Goal: Complete application form

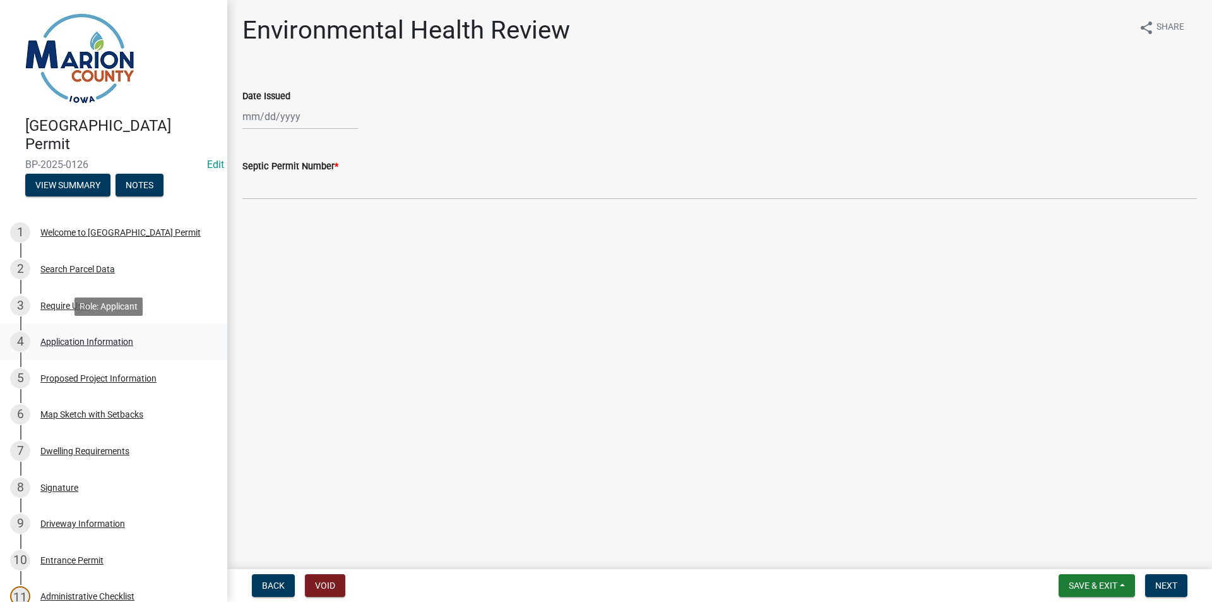
click at [92, 338] on div "Application Information" at bounding box center [86, 341] width 93 height 9
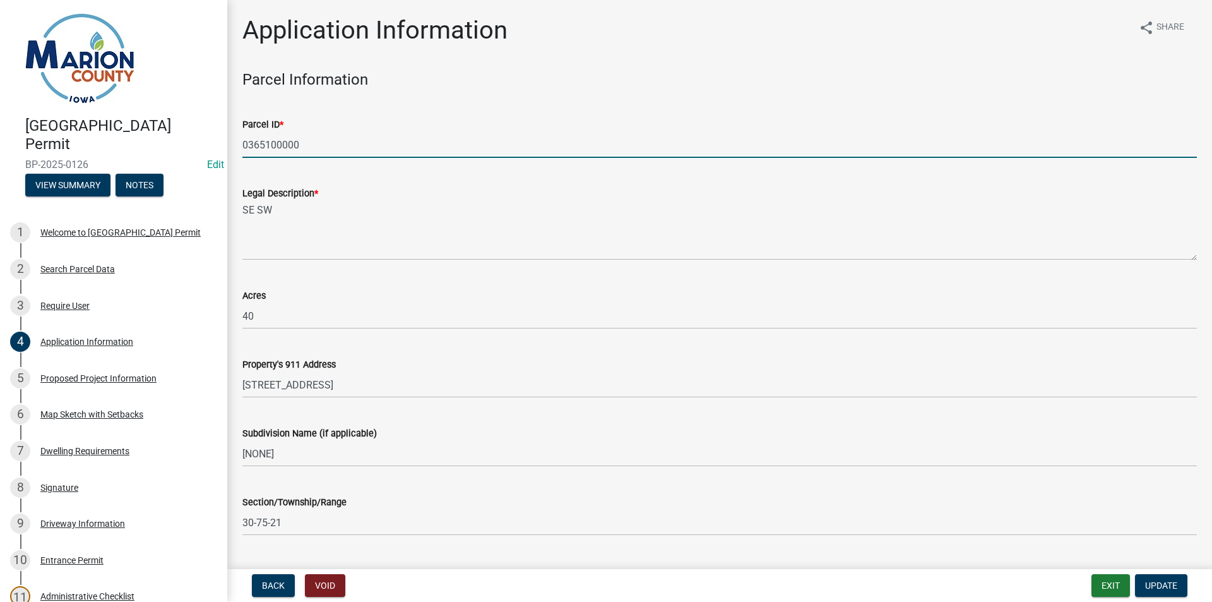
click at [272, 149] on input "0365100000" at bounding box center [719, 145] width 954 height 26
click at [330, 163] on wm-data-entity-input "Parcel ID * 0365100000" at bounding box center [719, 133] width 954 height 69
click at [266, 142] on input "0365100000" at bounding box center [719, 145] width 954 height 26
click at [264, 142] on input "0365100000" at bounding box center [719, 145] width 954 height 26
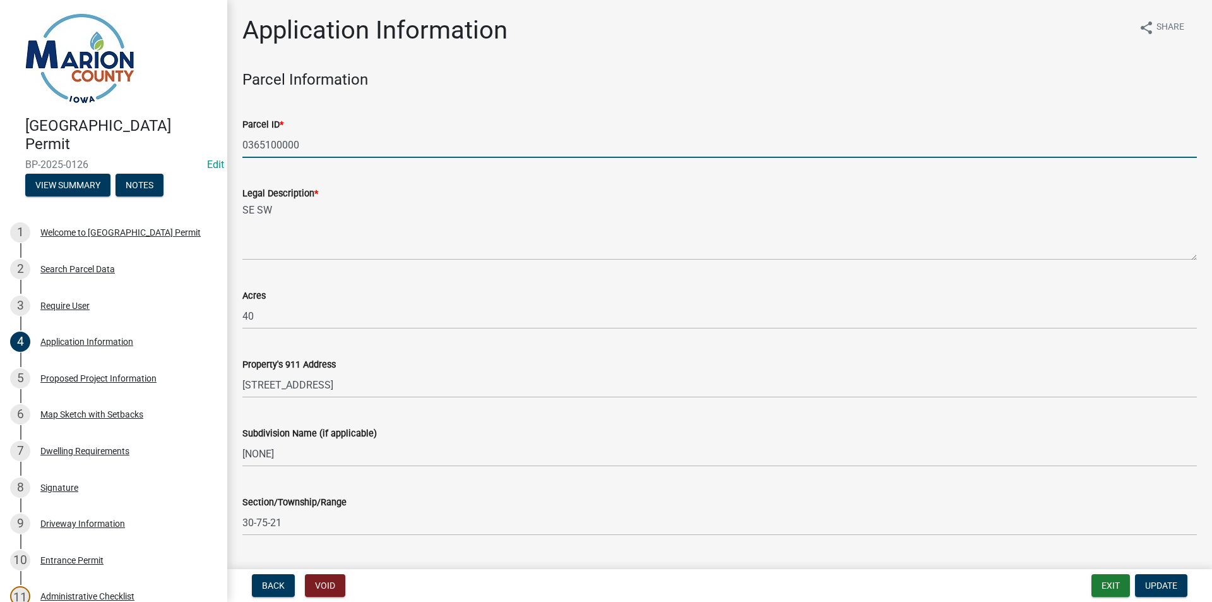
click at [264, 142] on input "0365100000" at bounding box center [719, 145] width 954 height 26
